Goal: Task Accomplishment & Management: Manage account settings

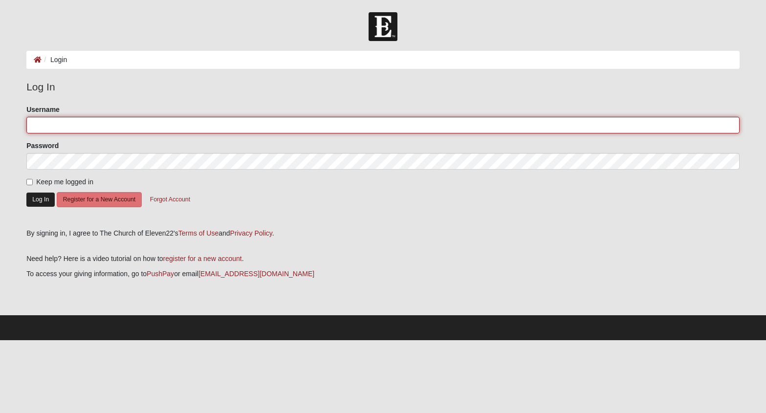
type input "chughes9988"
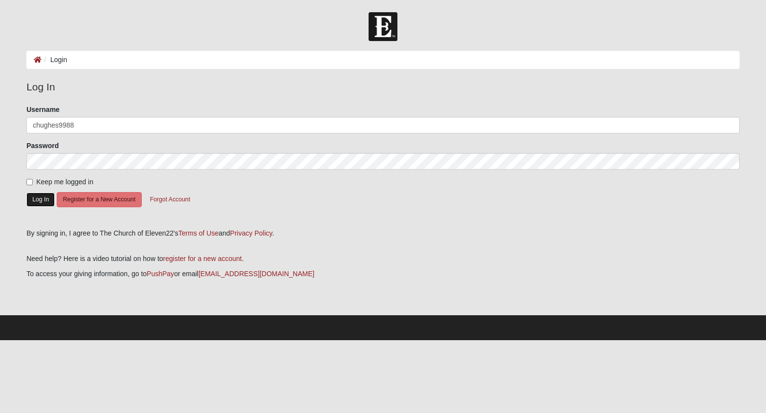
click at [39, 204] on button "Log In" at bounding box center [40, 200] width 28 height 14
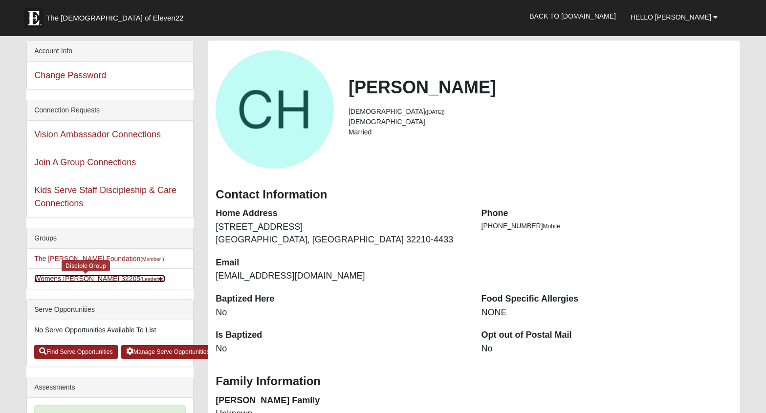
click at [80, 276] on link "Womens Hughes 32205 (Leader )" at bounding box center [99, 279] width 131 height 8
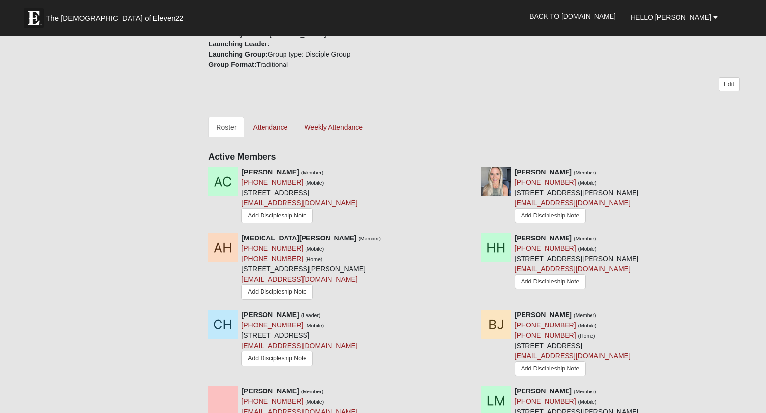
scroll to position [429, 0]
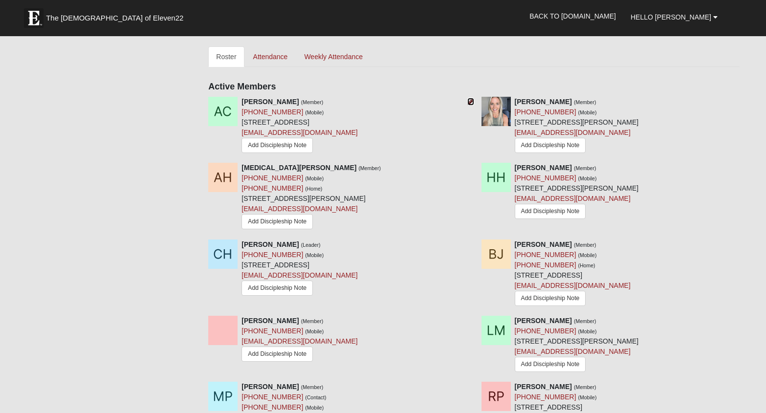
click at [469, 98] on icon at bounding box center [471, 101] width 7 height 7
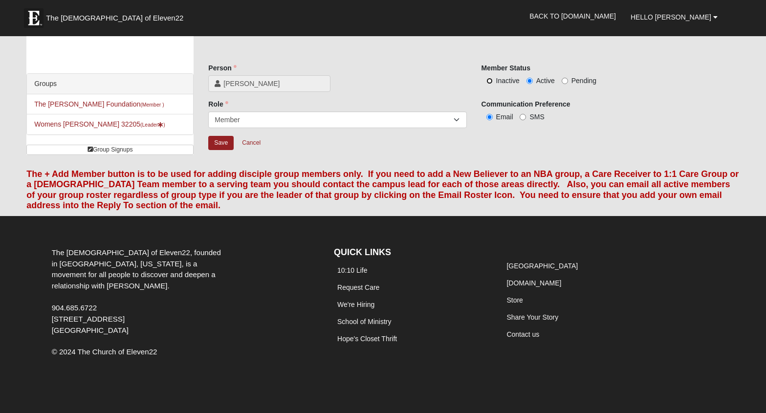
click at [488, 81] on input "Inactive" at bounding box center [490, 81] width 6 height 6
radio input "true"
click at [214, 140] on input "Save" at bounding box center [220, 143] width 25 height 14
